Goal: Task Accomplishment & Management: Use online tool/utility

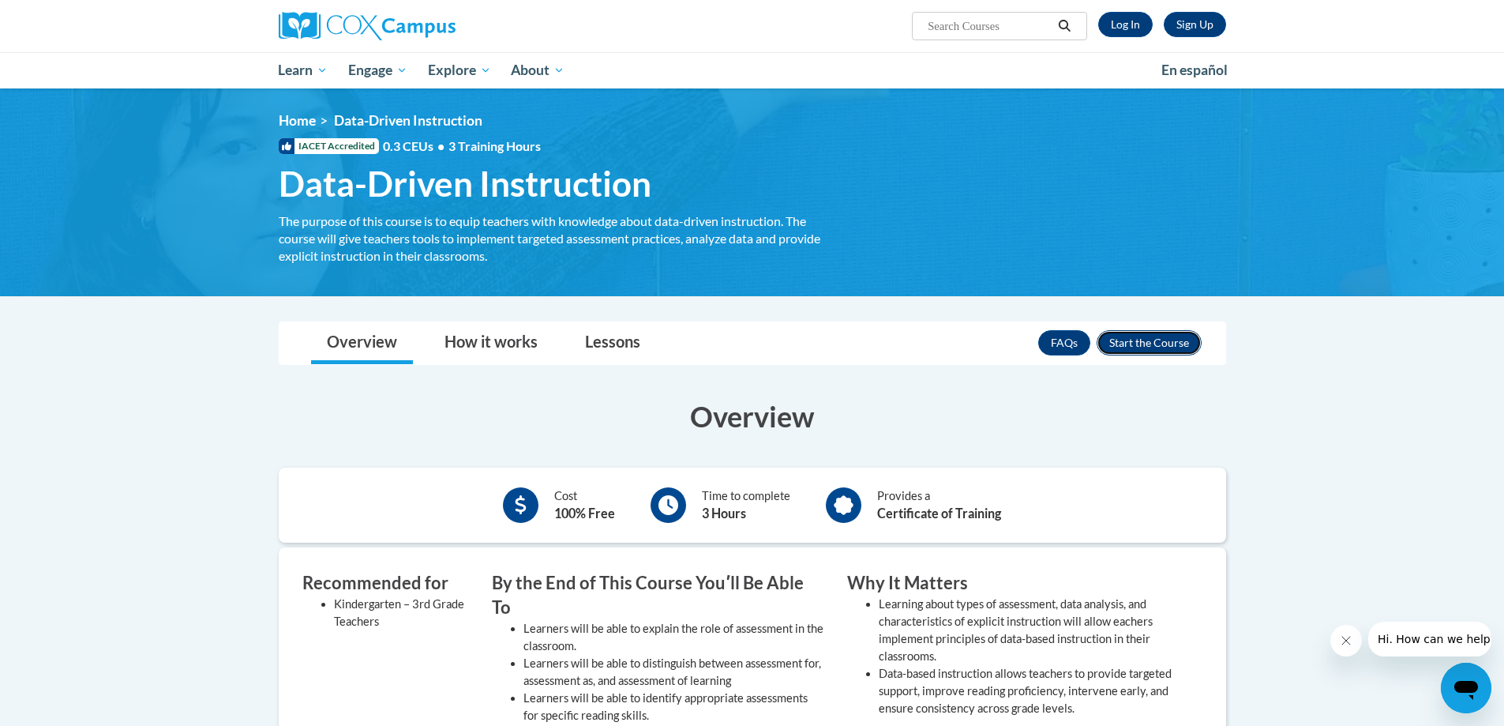
click at [1144, 340] on button "Enroll" at bounding box center [1149, 342] width 105 height 25
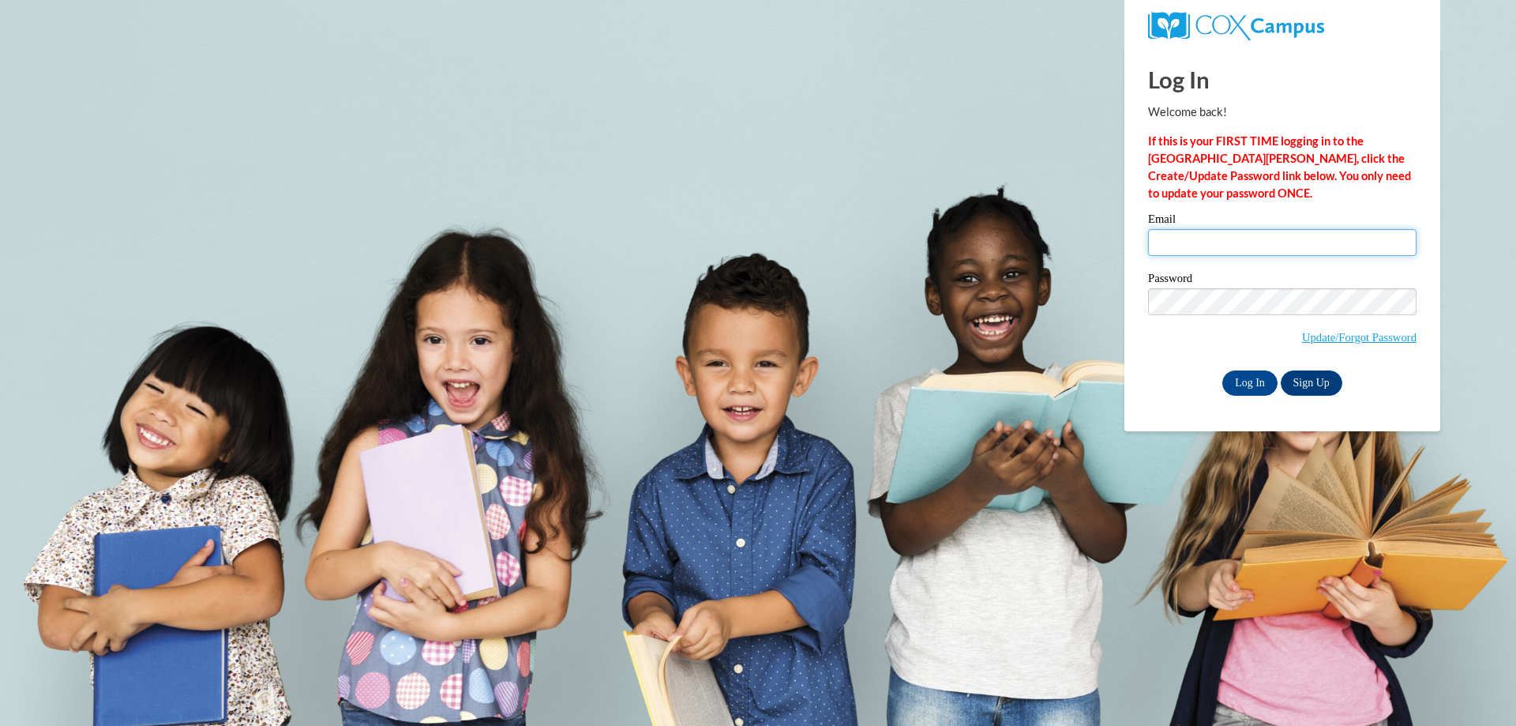
click at [1235, 238] on input "Email" at bounding box center [1282, 242] width 269 height 27
type input "heather.smith@findingmenow.com"
click at [1241, 388] on input "Log In" at bounding box center [1249, 382] width 55 height 25
click at [1243, 385] on input "Log In" at bounding box center [1249, 382] width 55 height 25
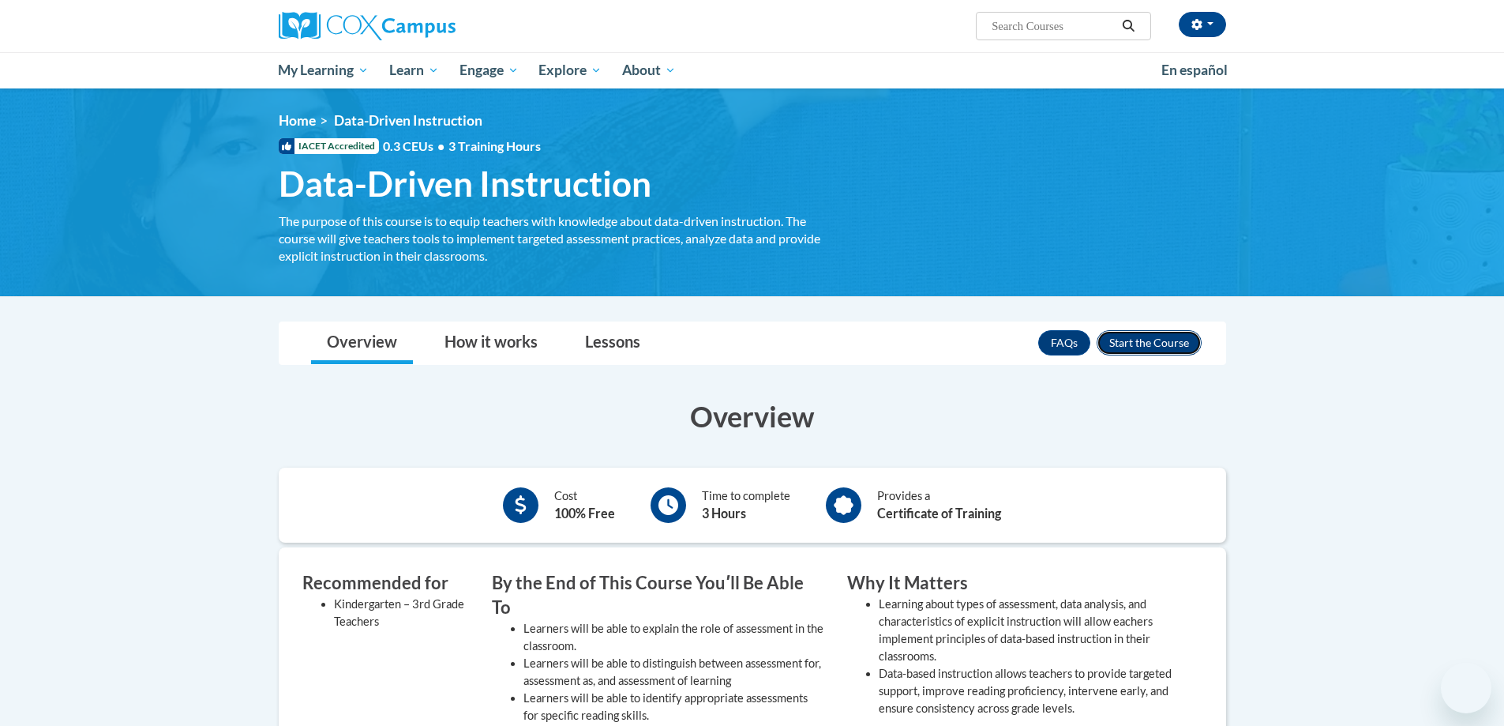
click at [1151, 336] on button "Enroll" at bounding box center [1149, 342] width 105 height 25
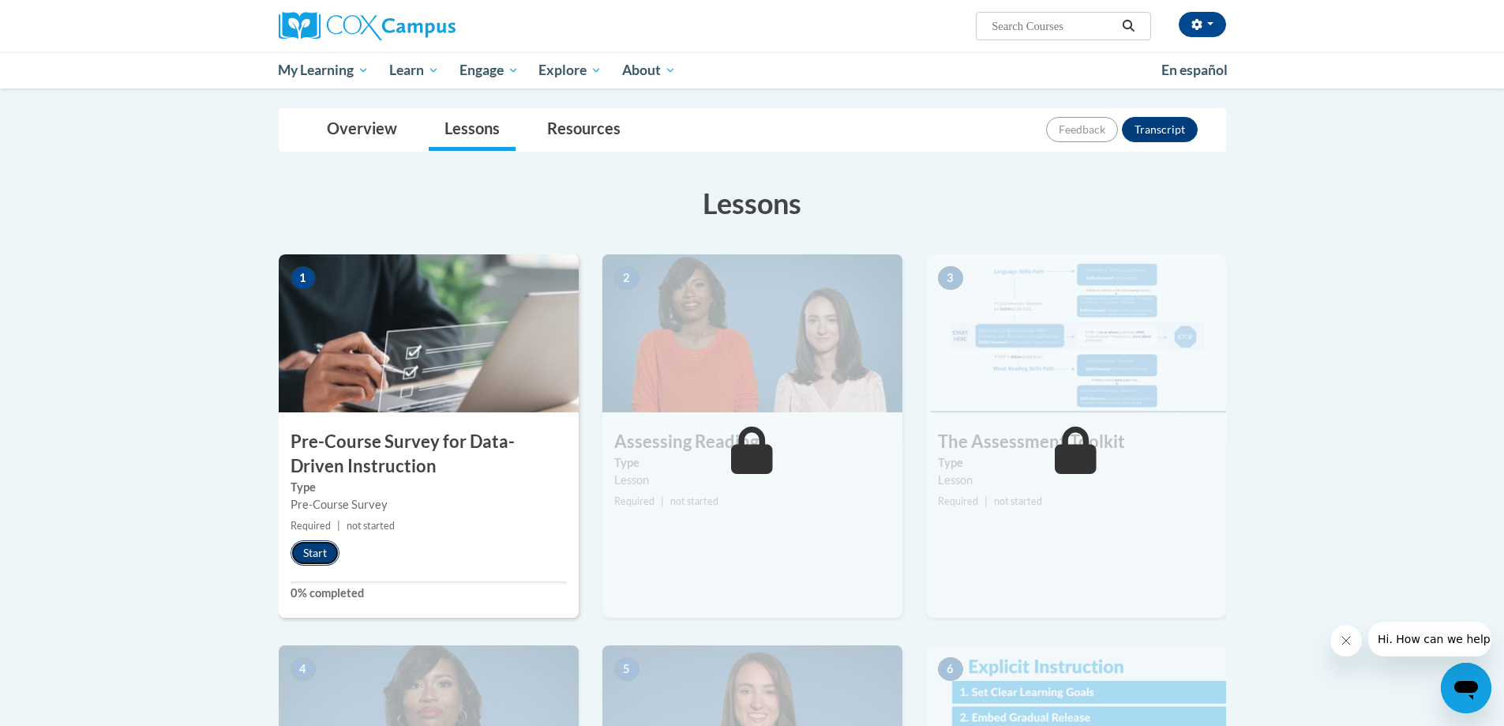
click at [321, 550] on button "Start" at bounding box center [315, 552] width 49 height 25
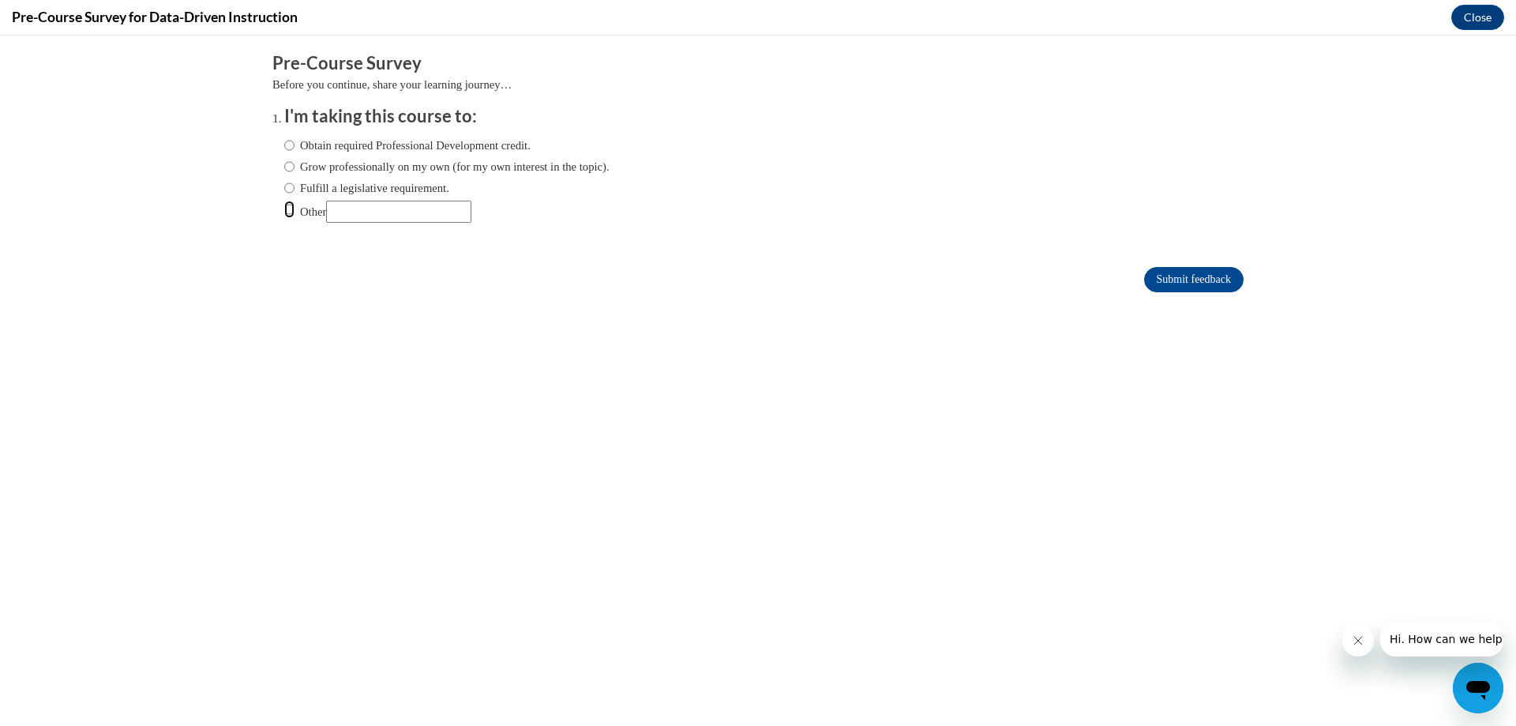
click at [284, 210] on input "Other" at bounding box center [289, 209] width 10 height 17
radio input "true"
click at [1167, 276] on input "Submit feedback" at bounding box center [1194, 279] width 100 height 25
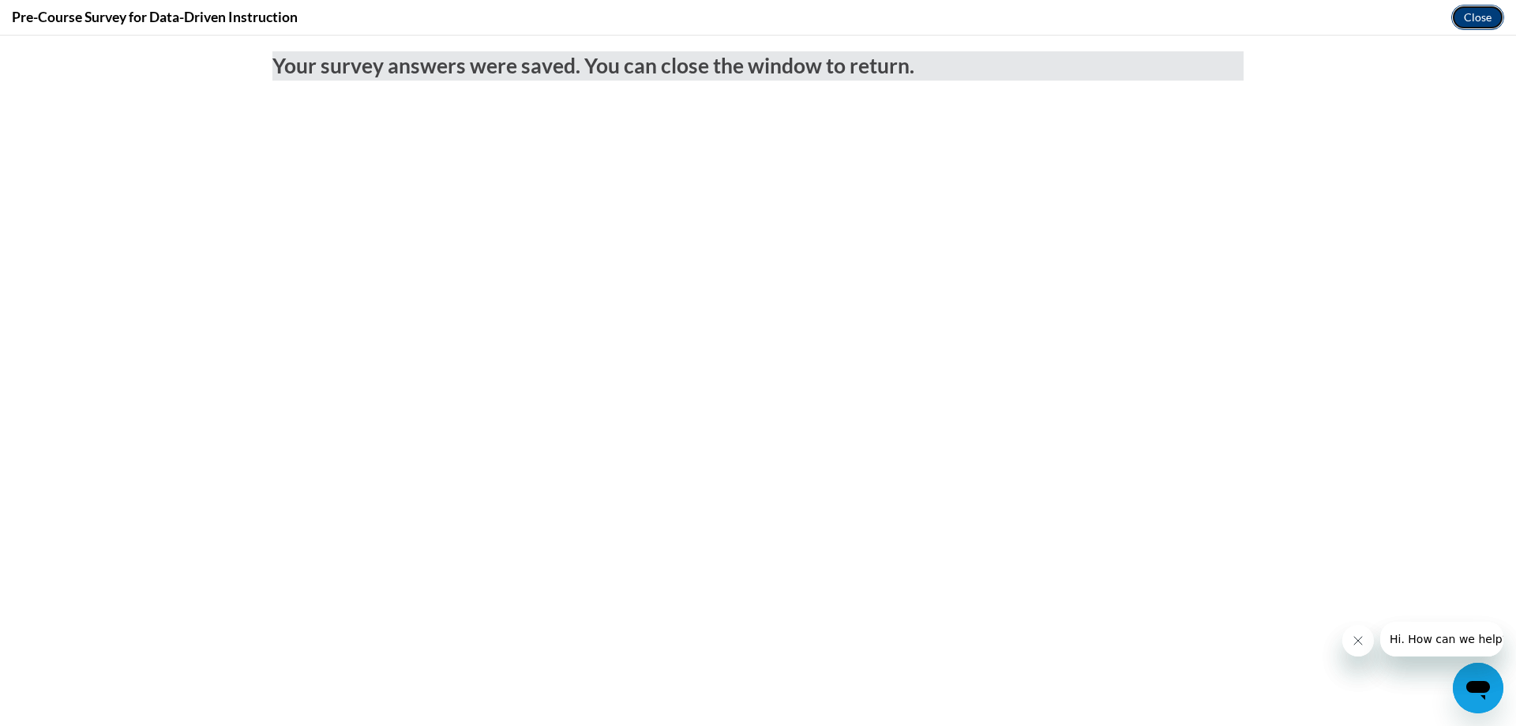
drag, startPoint x: 1482, startPoint y: 20, endPoint x: 1386, endPoint y: 100, distance: 125.1
click at [1482, 20] on button "Close" at bounding box center [1477, 17] width 53 height 25
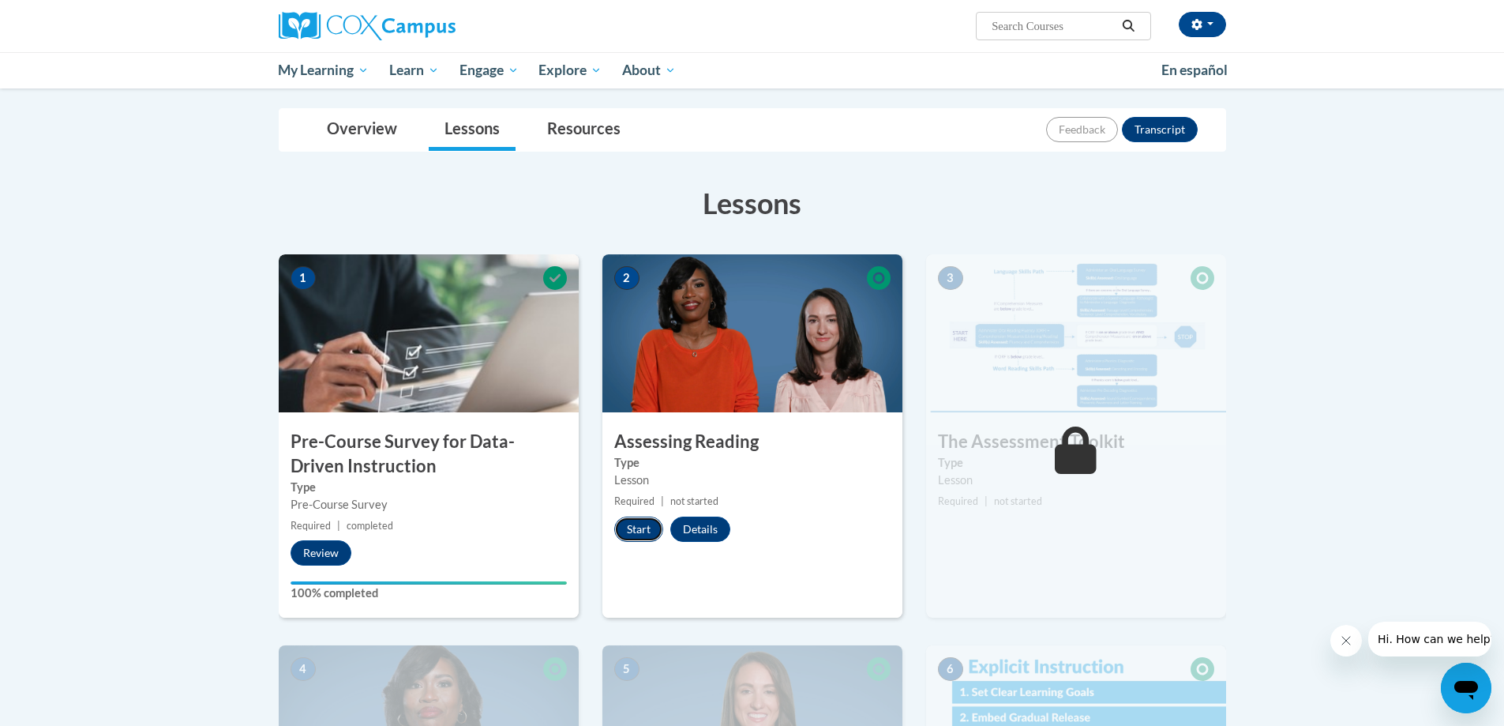
click at [639, 530] on button "Start" at bounding box center [638, 528] width 49 height 25
